Goal: Task Accomplishment & Management: Use online tool/utility

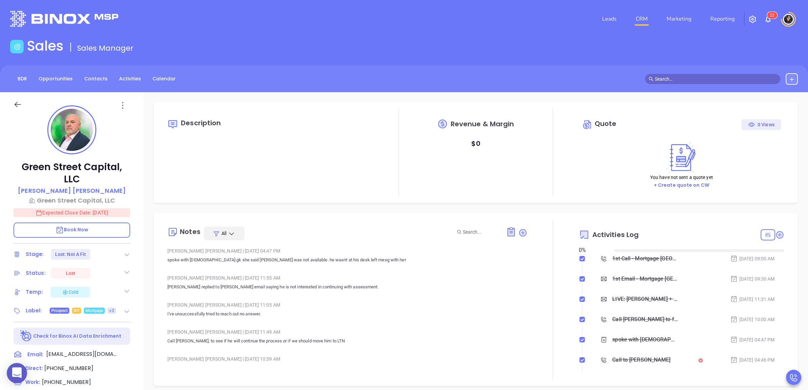
type input "10:00 am"
type input "[DATE]"
type input "[PERSON_NAME]"
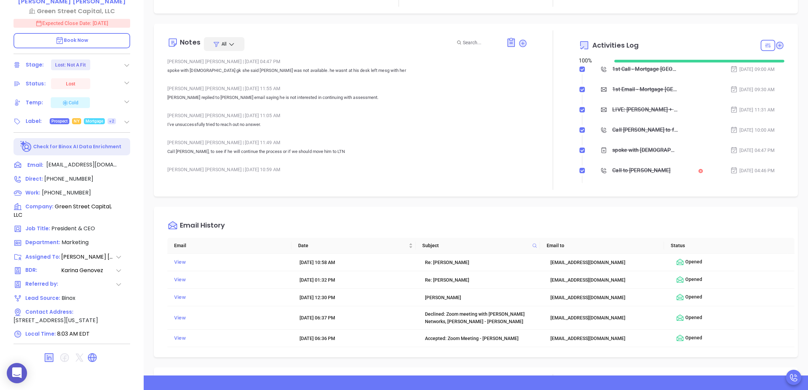
scroll to position [0, 0]
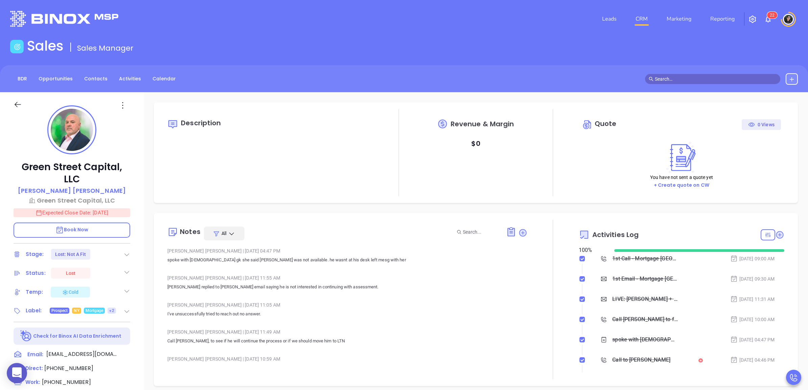
click at [642, 14] on link "CRM" at bounding box center [642, 19] width 18 height 14
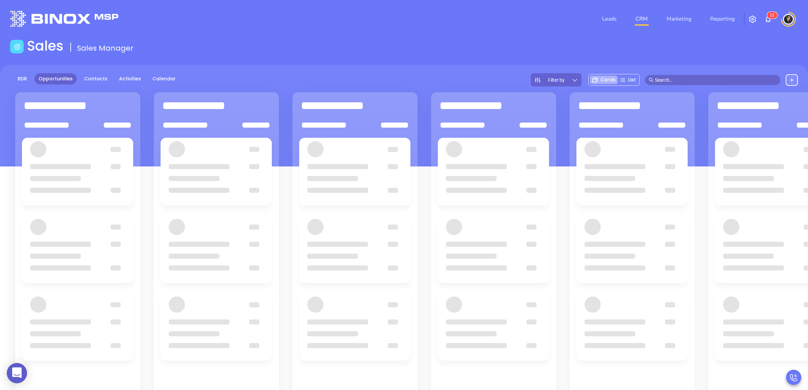
click at [368, 56] on div "Sales Sales Manager" at bounding box center [404, 47] width 796 height 19
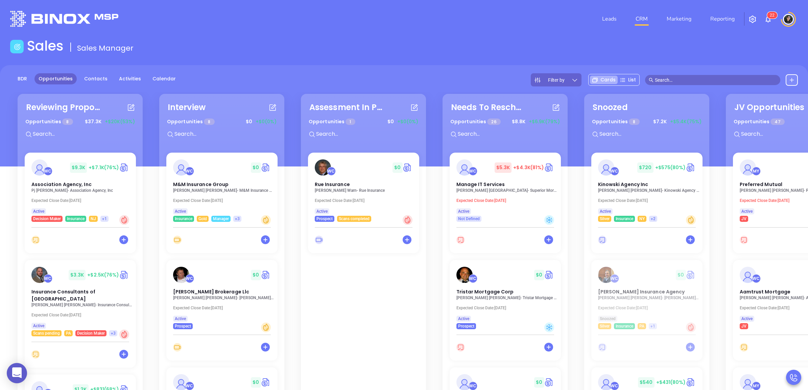
click at [682, 68] on div "BDR Opportunities Contacts Activities Calendar Filter by Cards List" at bounding box center [404, 115] width 808 height 101
click at [691, 79] on input "text" at bounding box center [716, 79] width 122 height 7
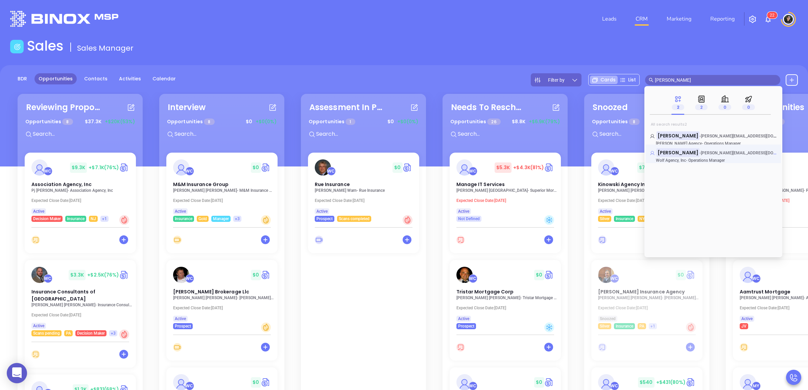
type input "[PERSON_NAME]"
click at [678, 154] on mark "[PERSON_NAME]" at bounding box center [678, 152] width 43 height 8
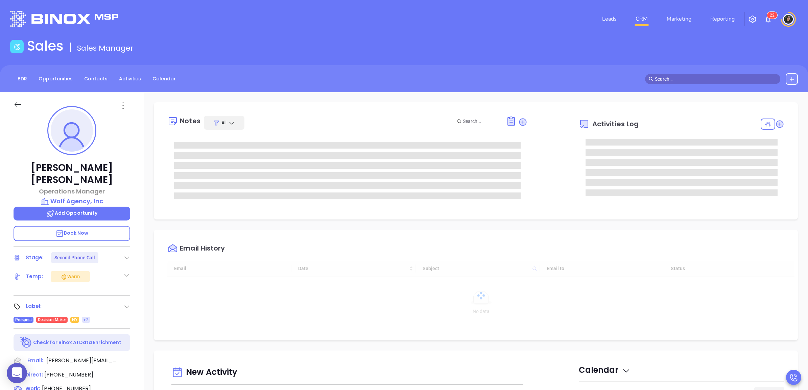
type input "[PERSON_NAME]"
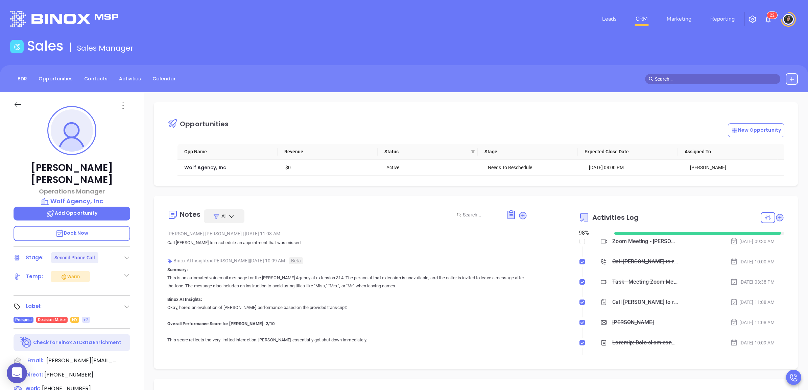
click at [649, 17] on link "CRM" at bounding box center [642, 19] width 18 height 14
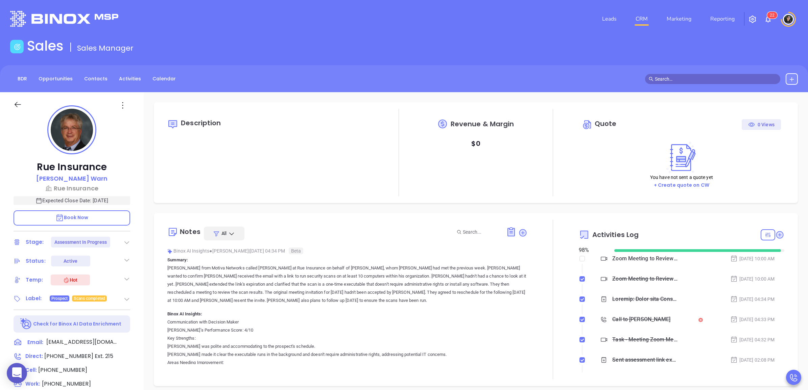
type input "[DATE]"
type input "[PERSON_NAME]"
click at [468, 72] on div "BDR Opportunities Contacts Activities Calendar" at bounding box center [404, 78] width 808 height 27
